Goal: Check status: Check status

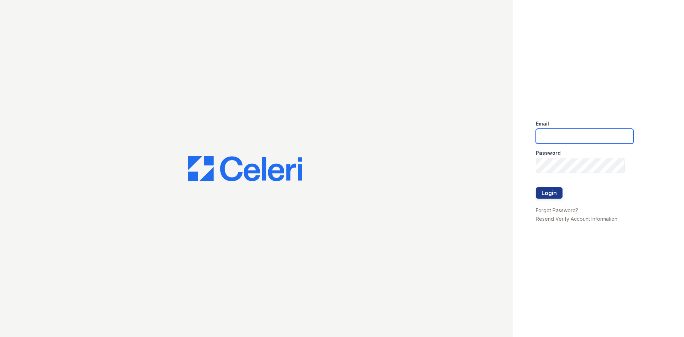
click at [556, 141] on input "email" at bounding box center [585, 136] width 98 height 15
type input "[EMAIL_ADDRESS][PERSON_NAME][DOMAIN_NAME]"
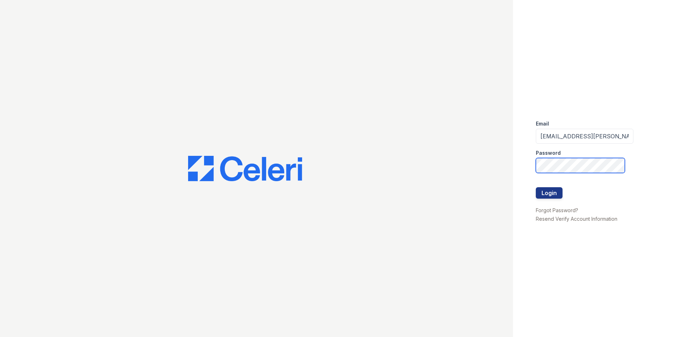
click at [536, 187] on button "Login" at bounding box center [549, 192] width 27 height 11
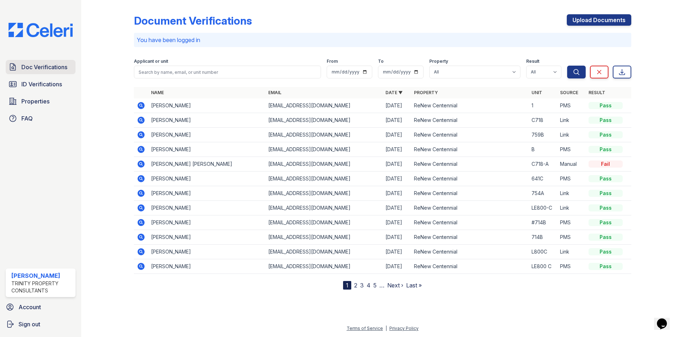
click at [31, 66] on span "Doc Verifications" at bounding box center [44, 67] width 46 height 9
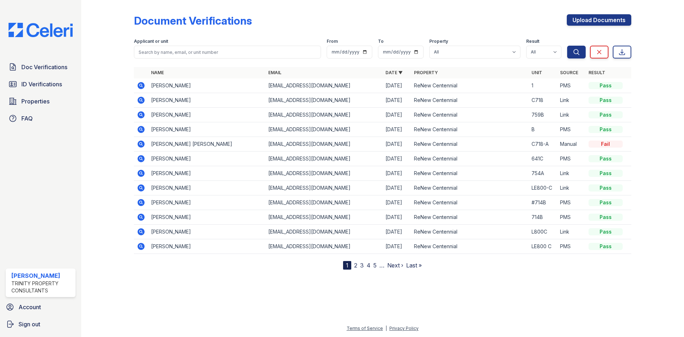
click at [34, 86] on span "ID Verifications" at bounding box center [41, 84] width 41 height 9
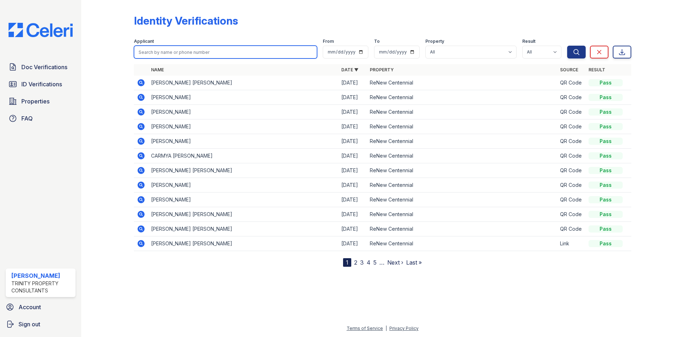
click at [188, 57] on input "search" at bounding box center [225, 52] width 183 height 13
type input "[PERSON_NAME]"
click at [567, 46] on button "Search" at bounding box center [576, 52] width 19 height 13
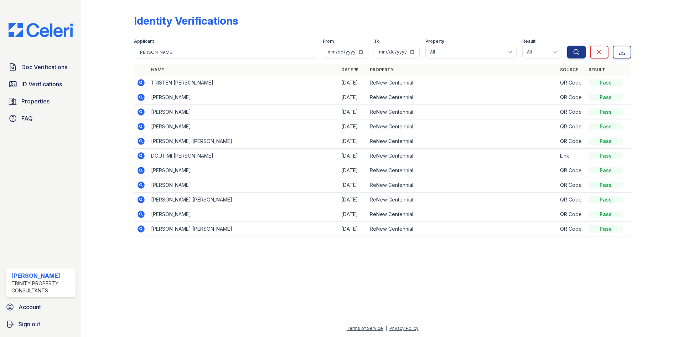
click at [141, 229] on icon at bounding box center [141, 228] width 9 height 9
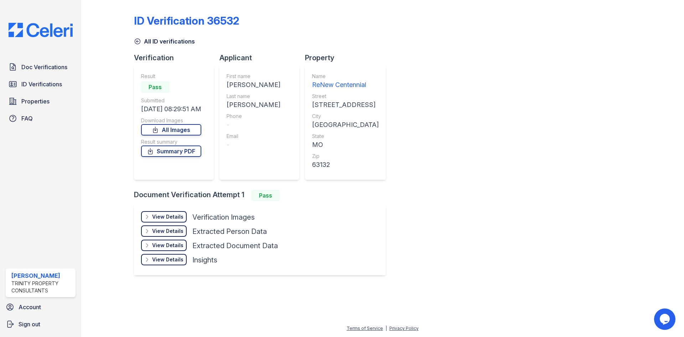
click at [166, 214] on div "View Details" at bounding box center [167, 216] width 31 height 7
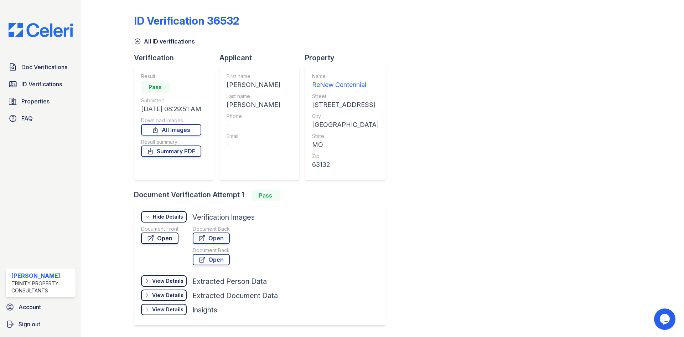
click at [165, 241] on link "Open" at bounding box center [159, 237] width 37 height 11
